Goal: Find specific page/section: Find specific page/section

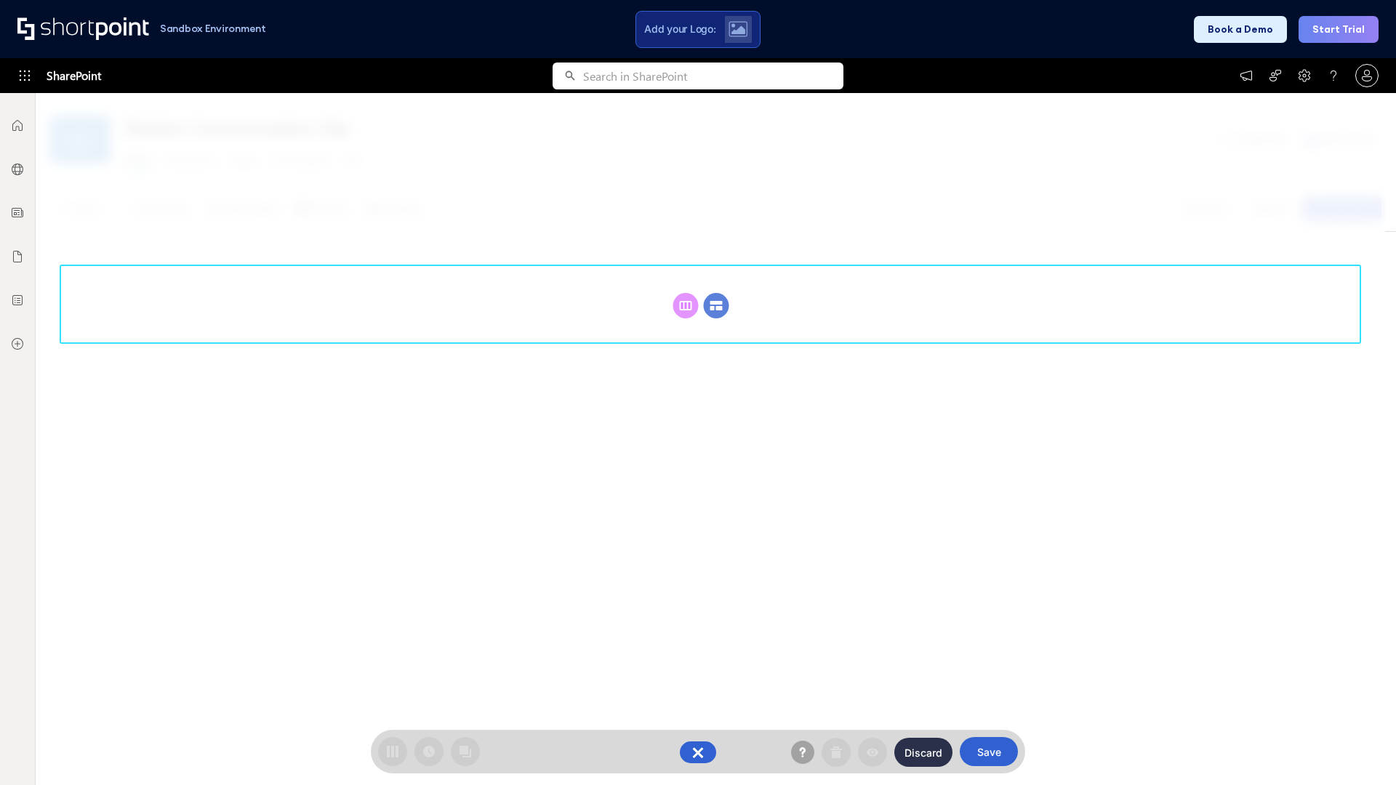
scroll to position [200, 0]
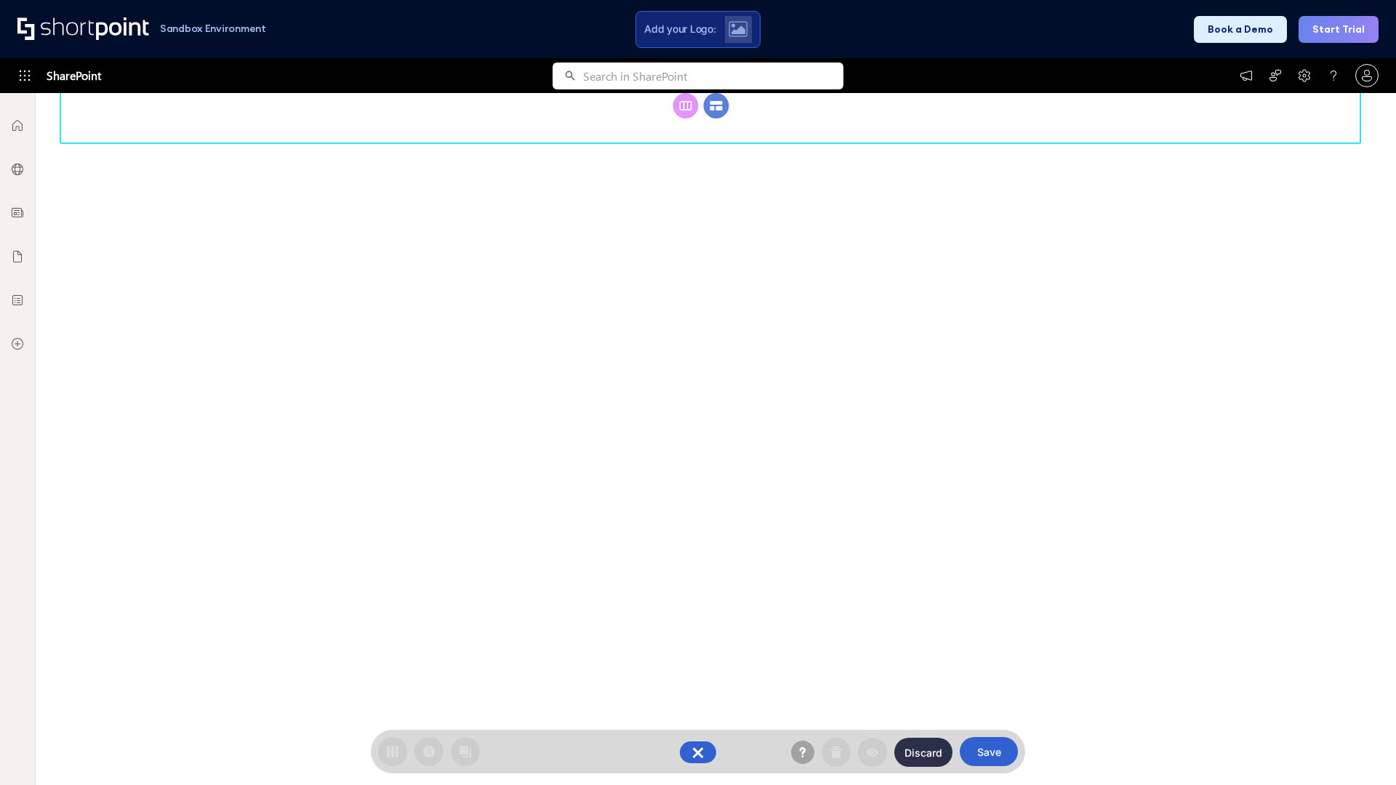
click at [716, 119] on circle at bounding box center [716, 105] width 25 height 25
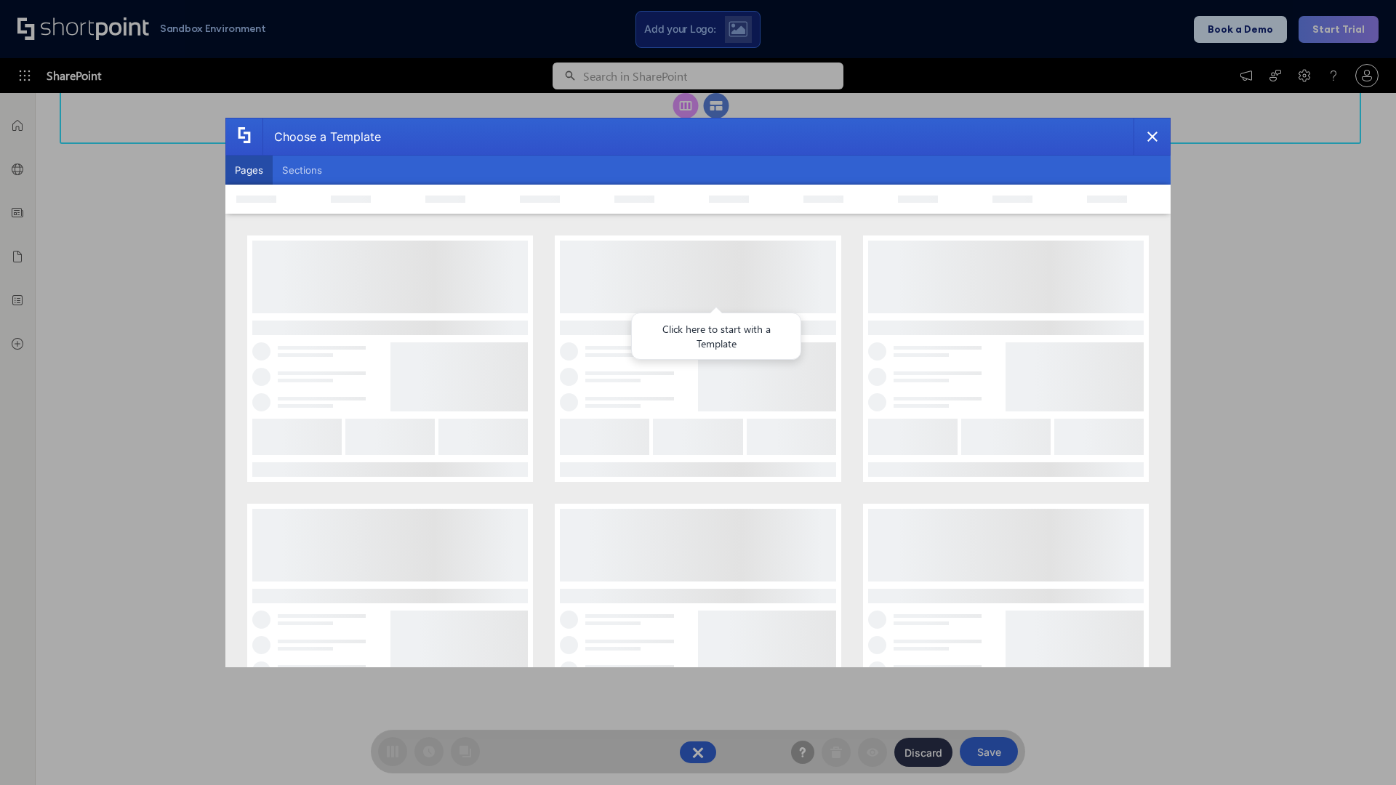
scroll to position [0, 0]
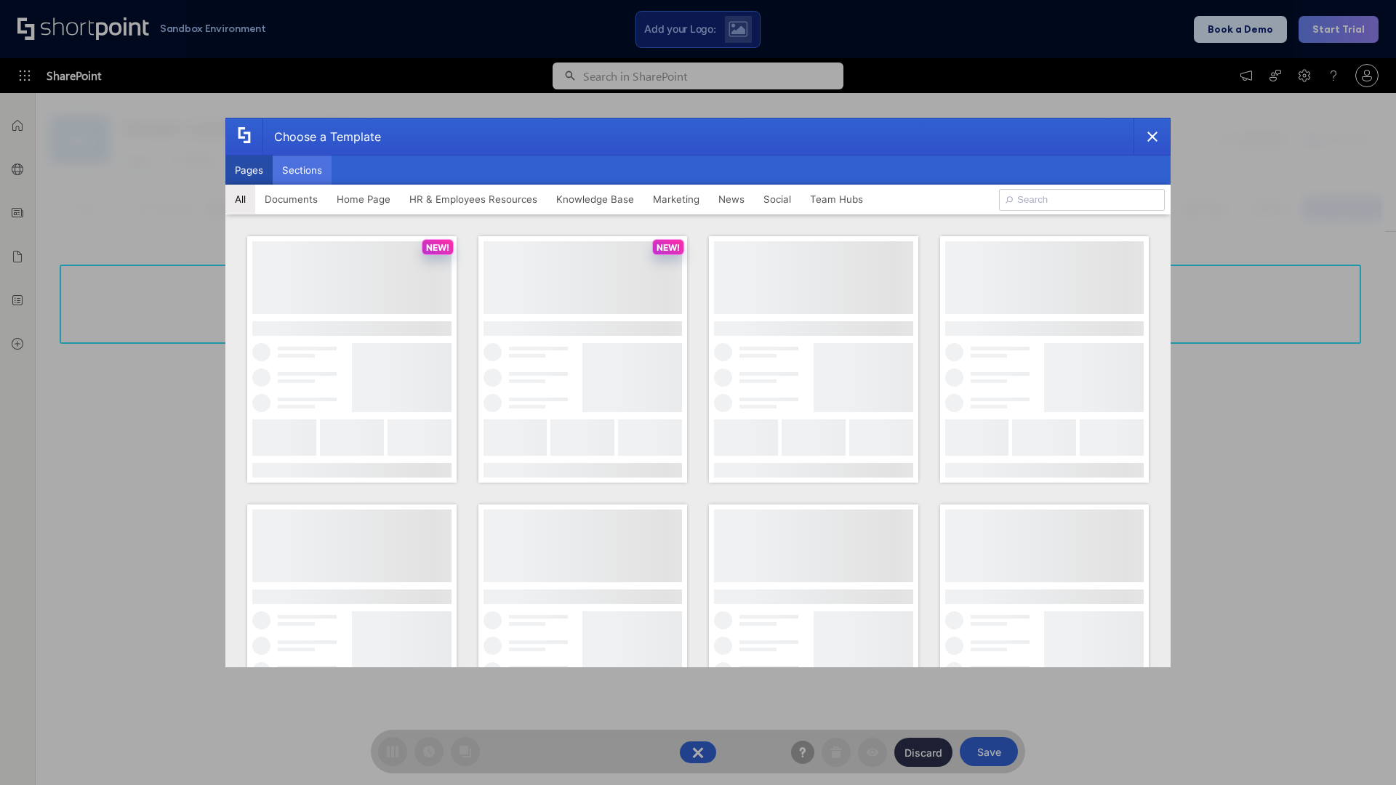
click at [302, 170] on button "Sections" at bounding box center [302, 170] width 59 height 29
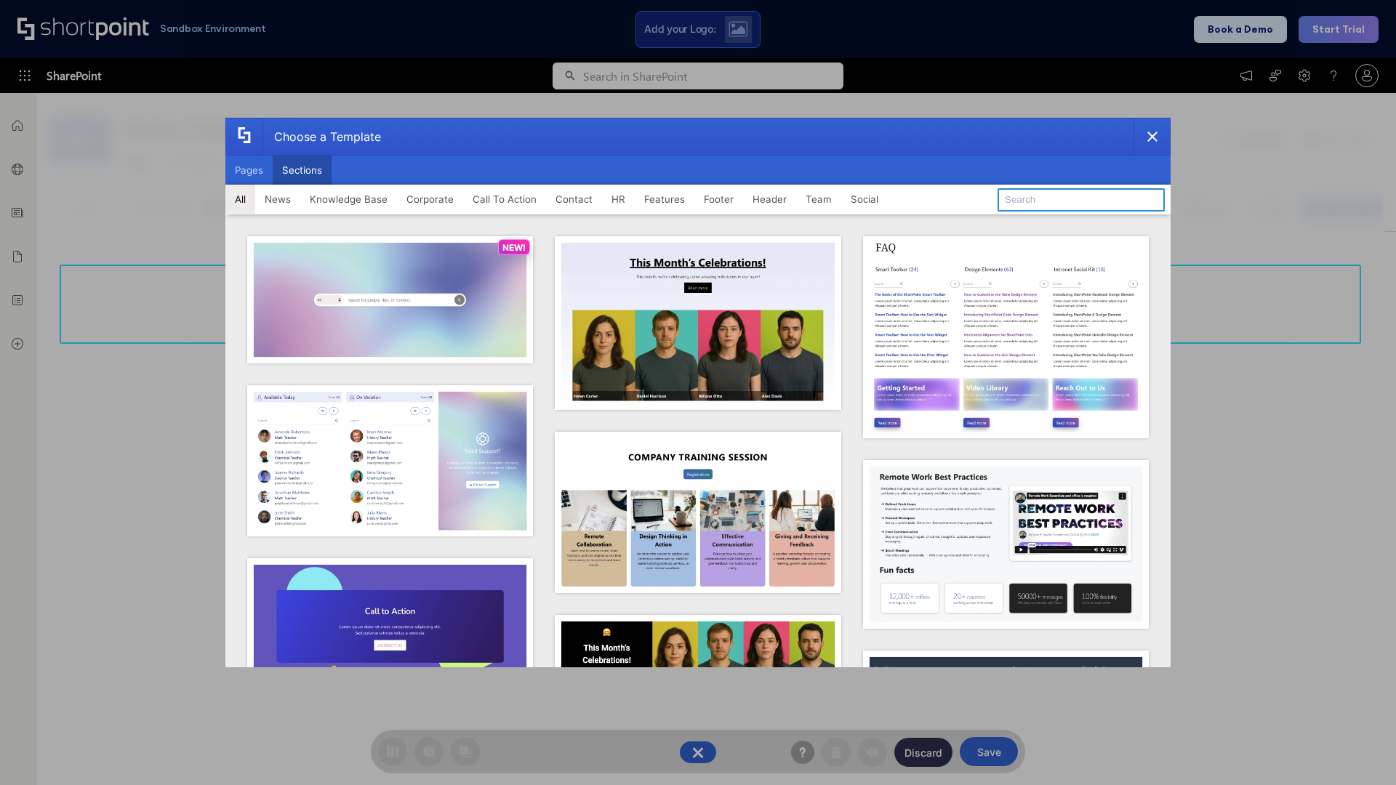
type input "Resources"
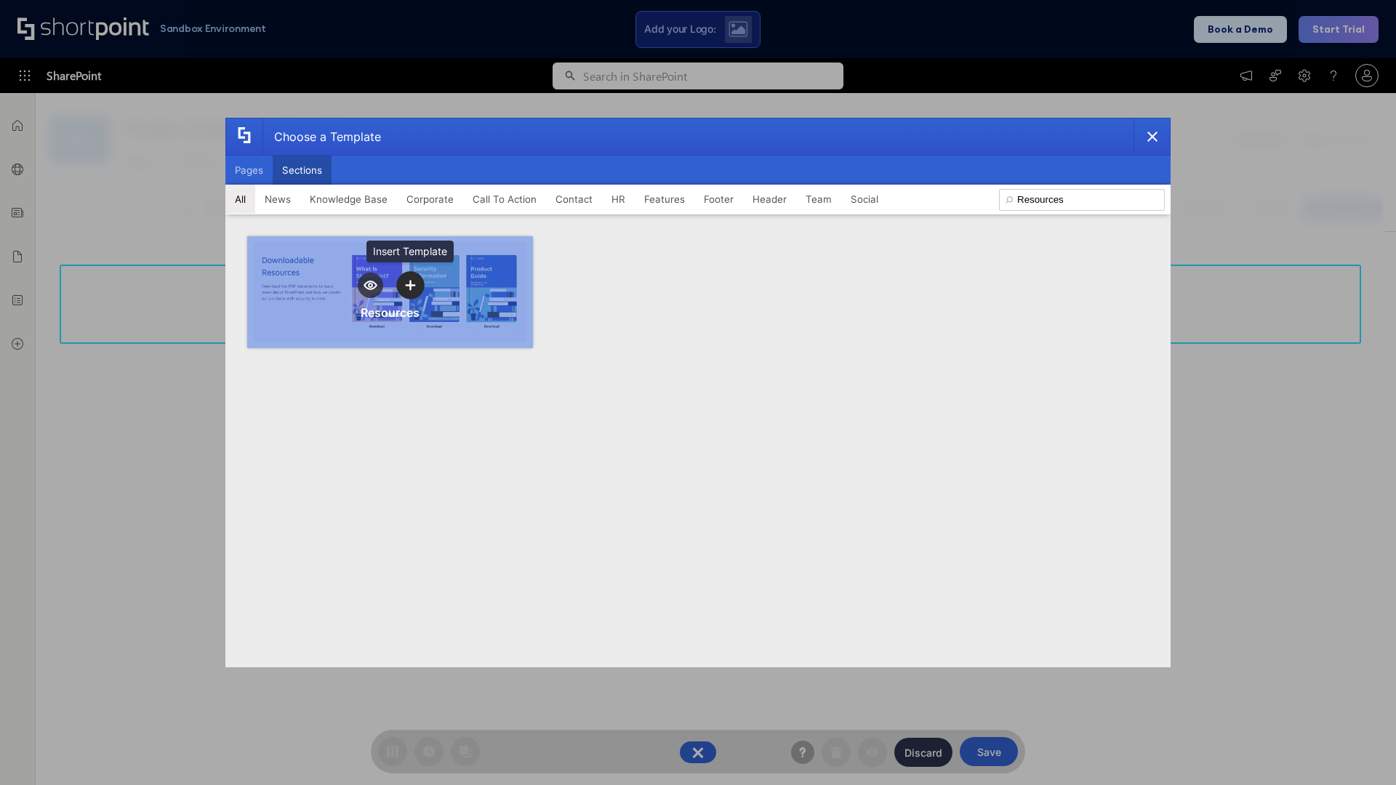
click at [410, 285] on icon "template selector" at bounding box center [410, 285] width 10 height 10
